Goal: Complete application form

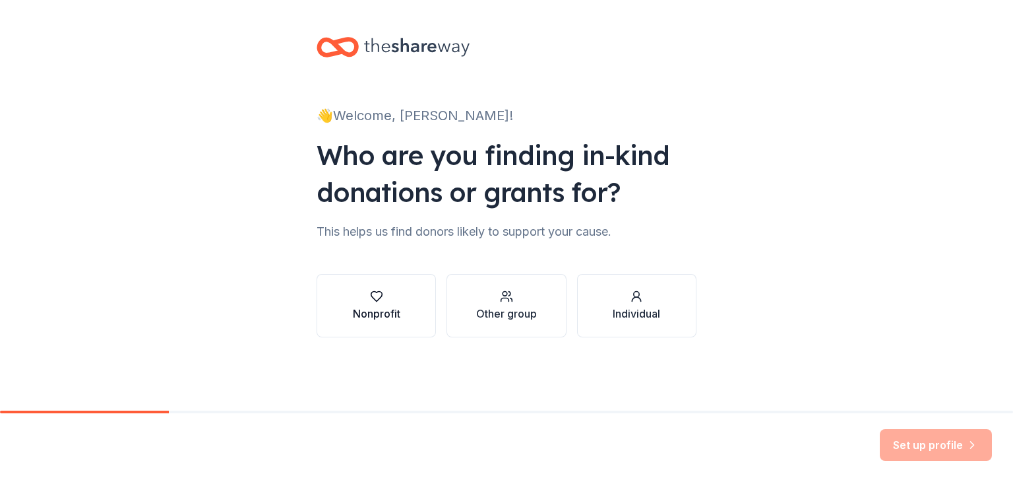
click at [375, 317] on div "Nonprofit" at bounding box center [376, 313] width 47 height 16
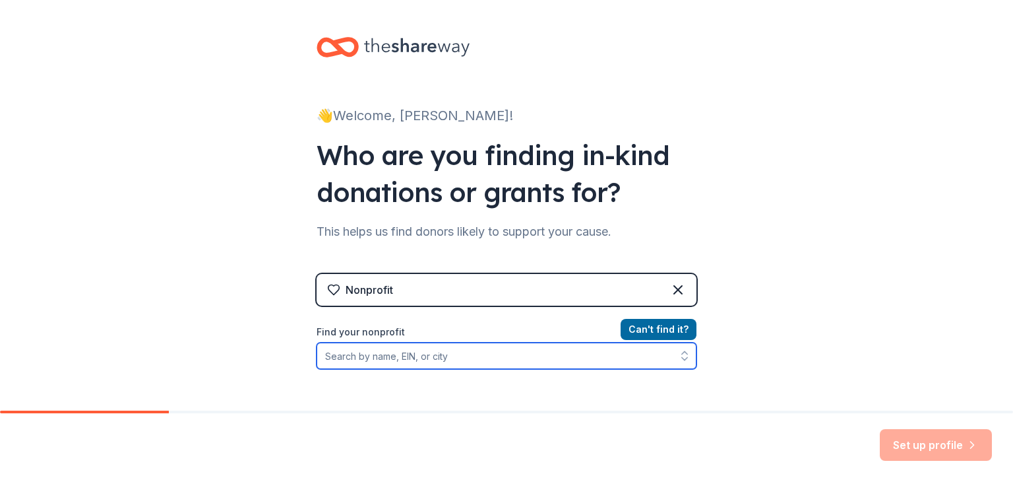
click at [409, 346] on input "Find your nonprofit" at bounding box center [507, 355] width 380 height 26
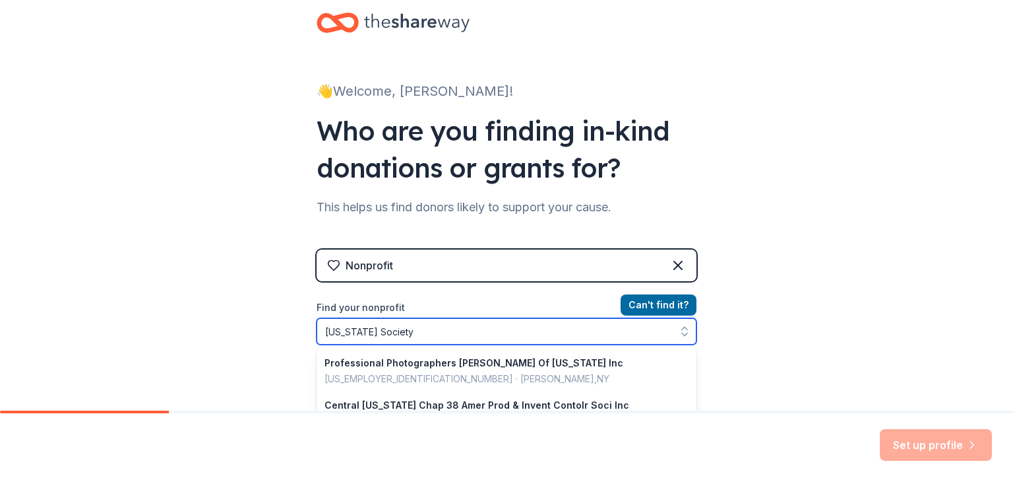
type input "[US_STATE] Society"
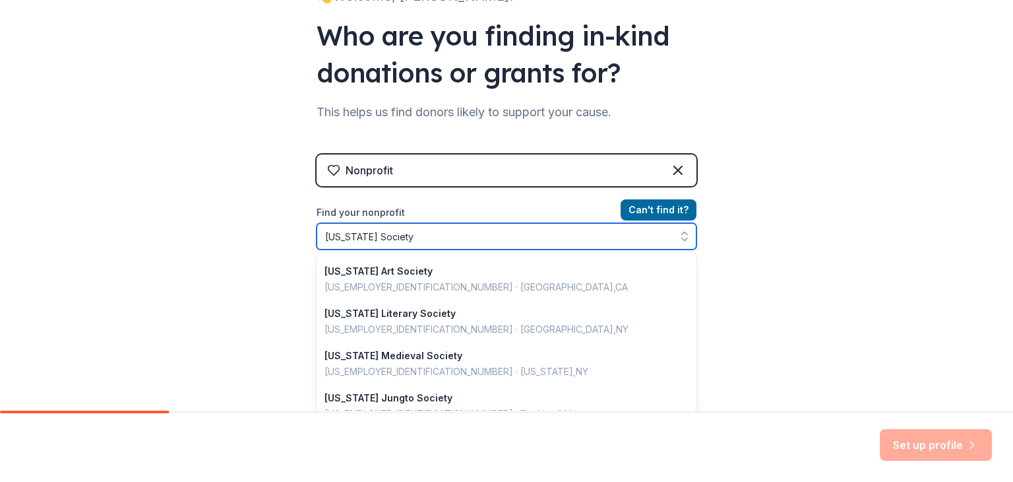
scroll to position [324, 0]
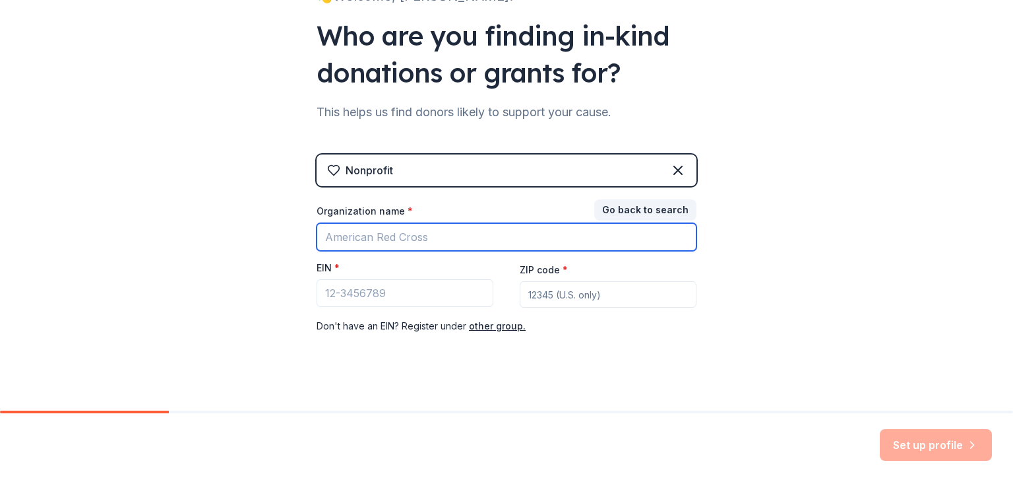
click at [412, 238] on input "Organization name *" at bounding box center [507, 237] width 380 height 28
paste input "[US_STATE] Society for the Prevention of Cruelty to Children"
type input "[US_STATE] Society for the Prevention of Cruelty to Children"
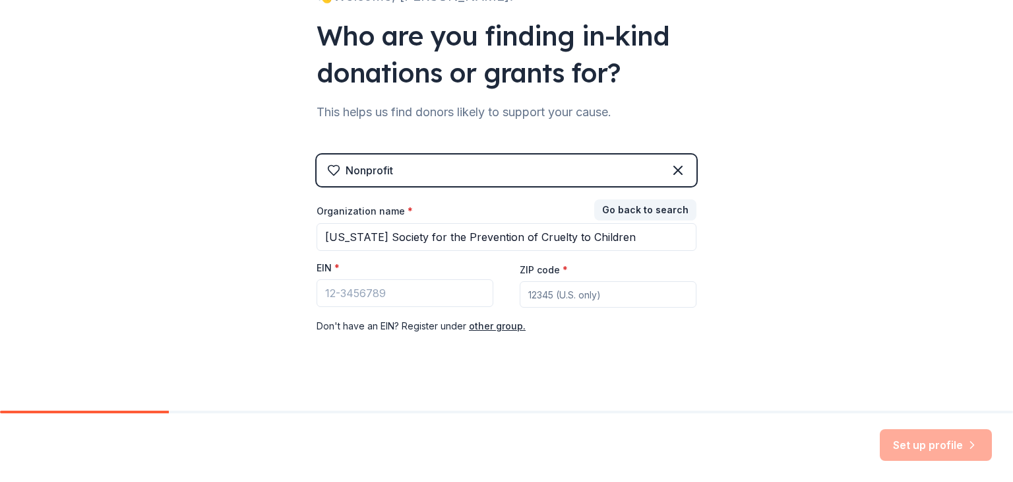
click at [600, 378] on div "👋 Welcome, [PERSON_NAME]! Who are you finding in-kind donations or grants for? …" at bounding box center [507, 152] width 422 height 543
click at [383, 297] on input "EIN *" at bounding box center [405, 293] width 177 height 28
click at [431, 298] on input "EIN *" at bounding box center [405, 293] width 177 height 28
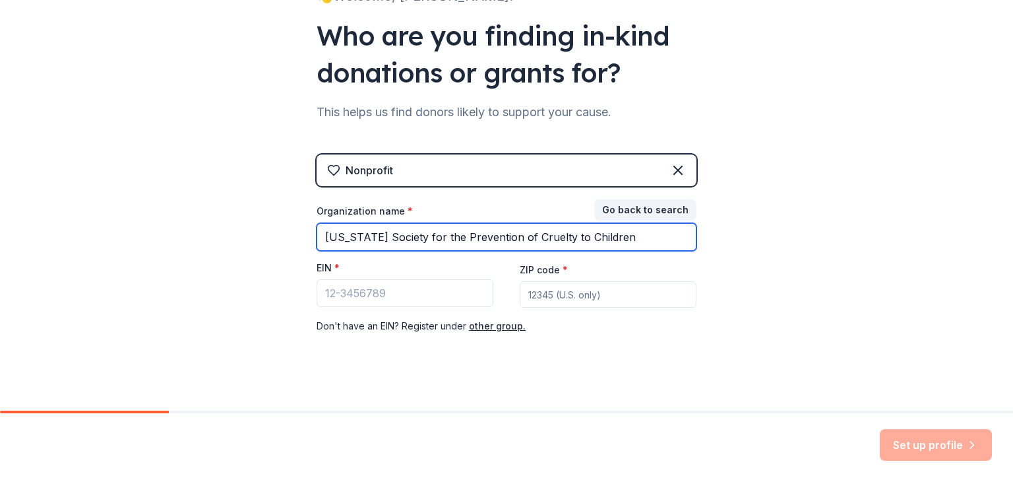
click at [655, 240] on input "[US_STATE] Society for the Prevention of Cruelty to Children" at bounding box center [507, 237] width 380 height 28
